Goal: Check status: Check status

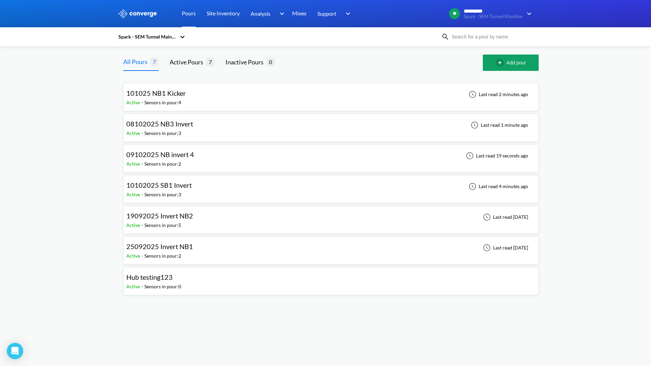
click at [144, 106] on div "Active -" at bounding box center [135, 102] width 18 height 7
click at [239, 99] on div "101025 NB1 Kicker Active - Sensors in pour: 4 Last read 2 minutes ago" at bounding box center [330, 97] width 409 height 22
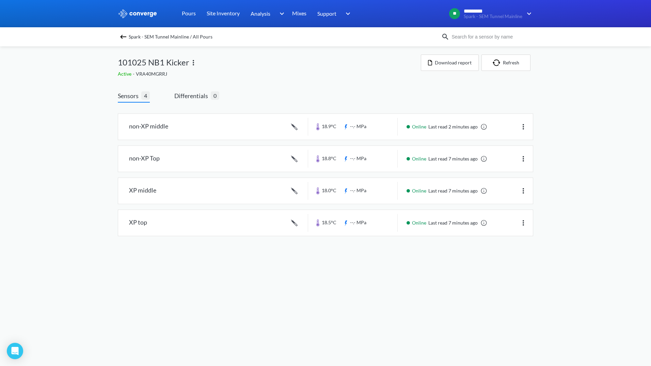
click at [129, 35] on span "Spark - SEM Tunnel Mainline / All Pours" at bounding box center [171, 37] width 84 height 10
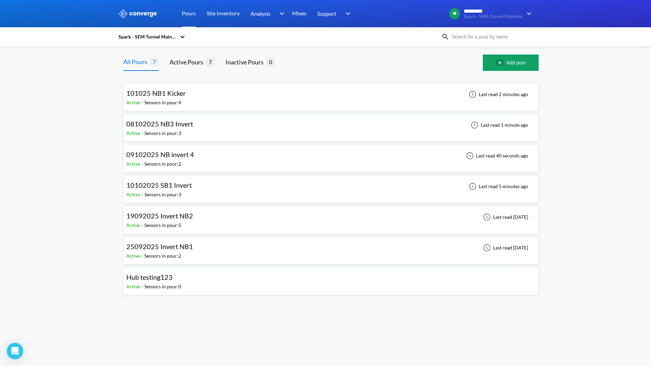
click at [201, 191] on div "10102025 SB1 Invert Active - Sensors in pour: 3 Last read 5 minutes ago" at bounding box center [330, 189] width 409 height 22
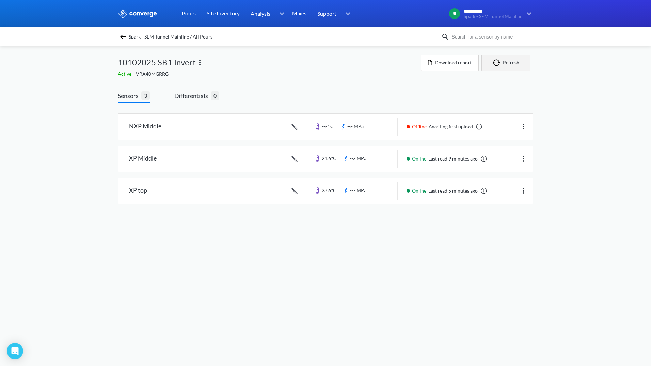
click at [515, 68] on button "Refresh" at bounding box center [506, 62] width 49 height 16
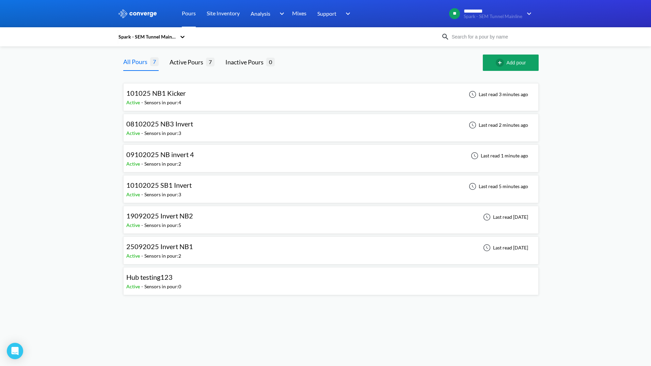
click at [205, 100] on div "101025 NB1 Kicker Active - Sensors in pour: 4 Last read 3 minutes ago" at bounding box center [330, 97] width 409 height 22
